Goal: Book appointment/travel/reservation

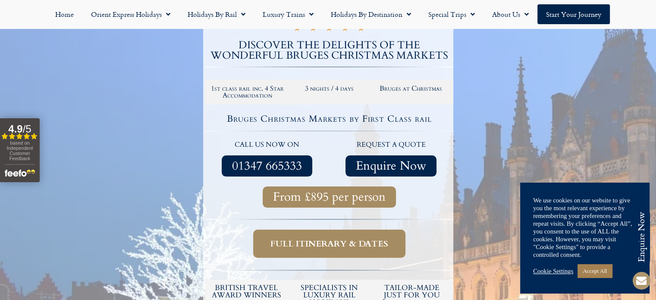
scroll to position [155, 0]
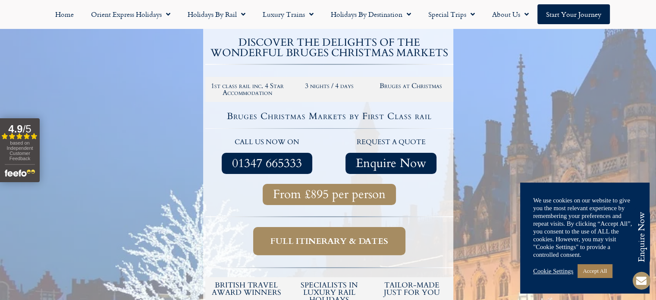
click at [321, 241] on span "Full itinerary & dates" at bounding box center [330, 241] width 118 height 11
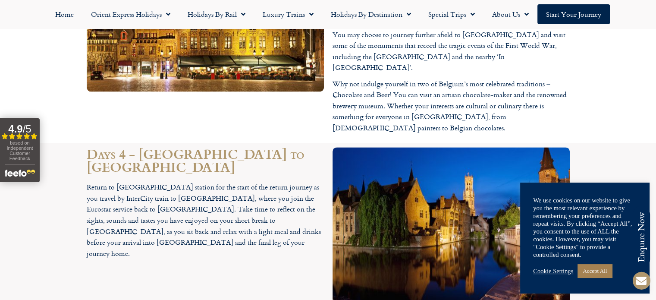
scroll to position [1146, 0]
